Goal: Transaction & Acquisition: Purchase product/service

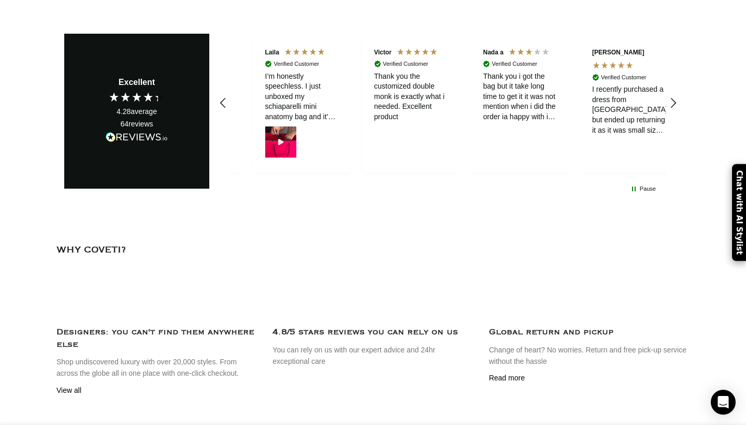
scroll to position [0, 109]
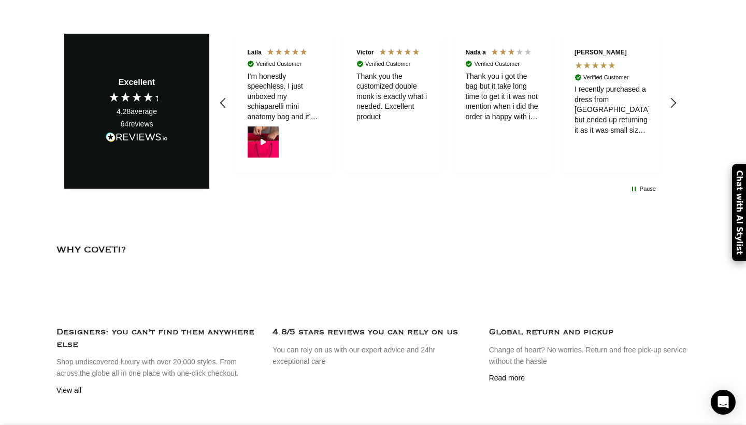
select select "xs"
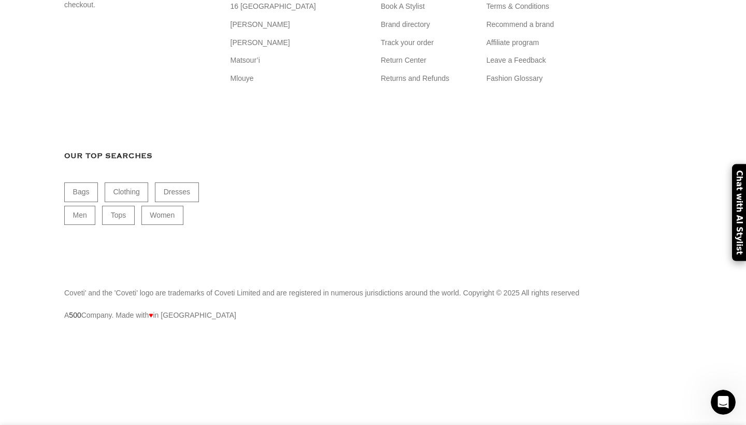
scroll to position [0, 327]
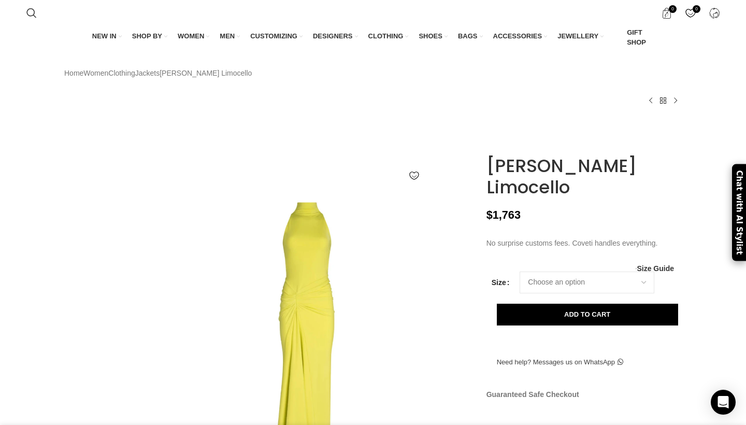
scroll to position [0, 109]
